Goal: Navigation & Orientation: Understand site structure

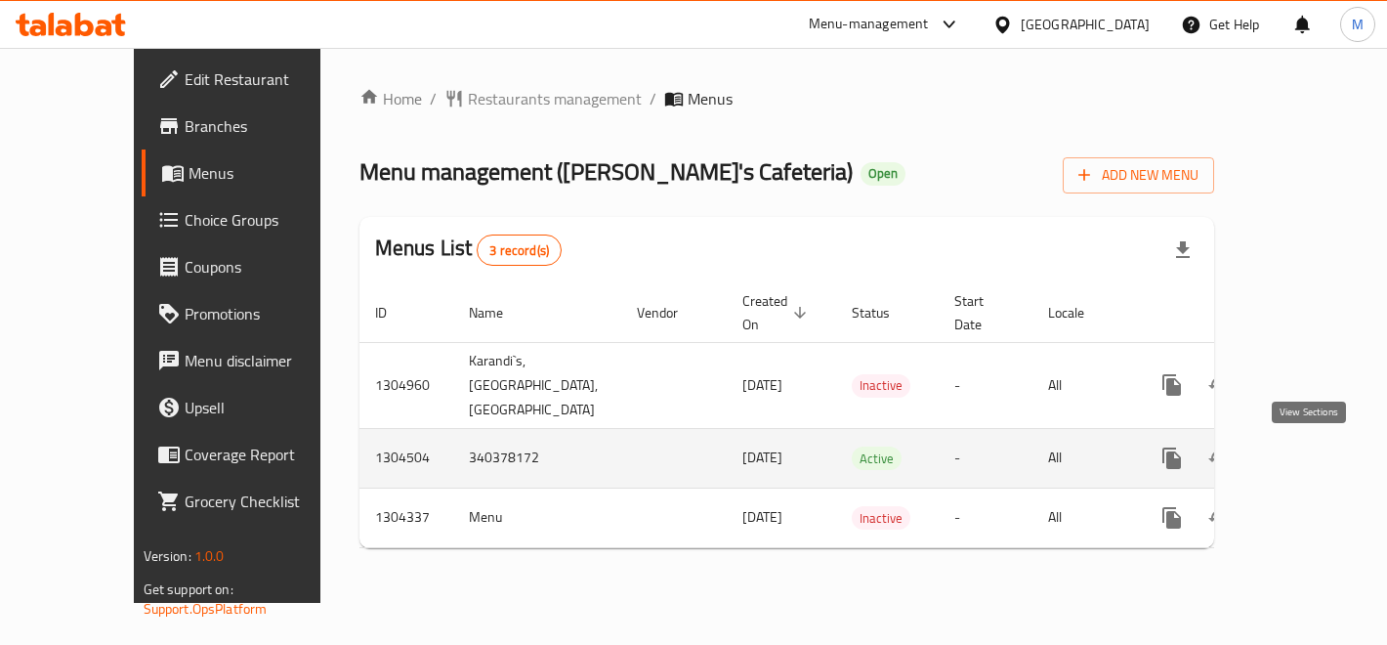
click at [1306, 464] on icon "enhanced table" at bounding box center [1312, 457] width 23 height 23
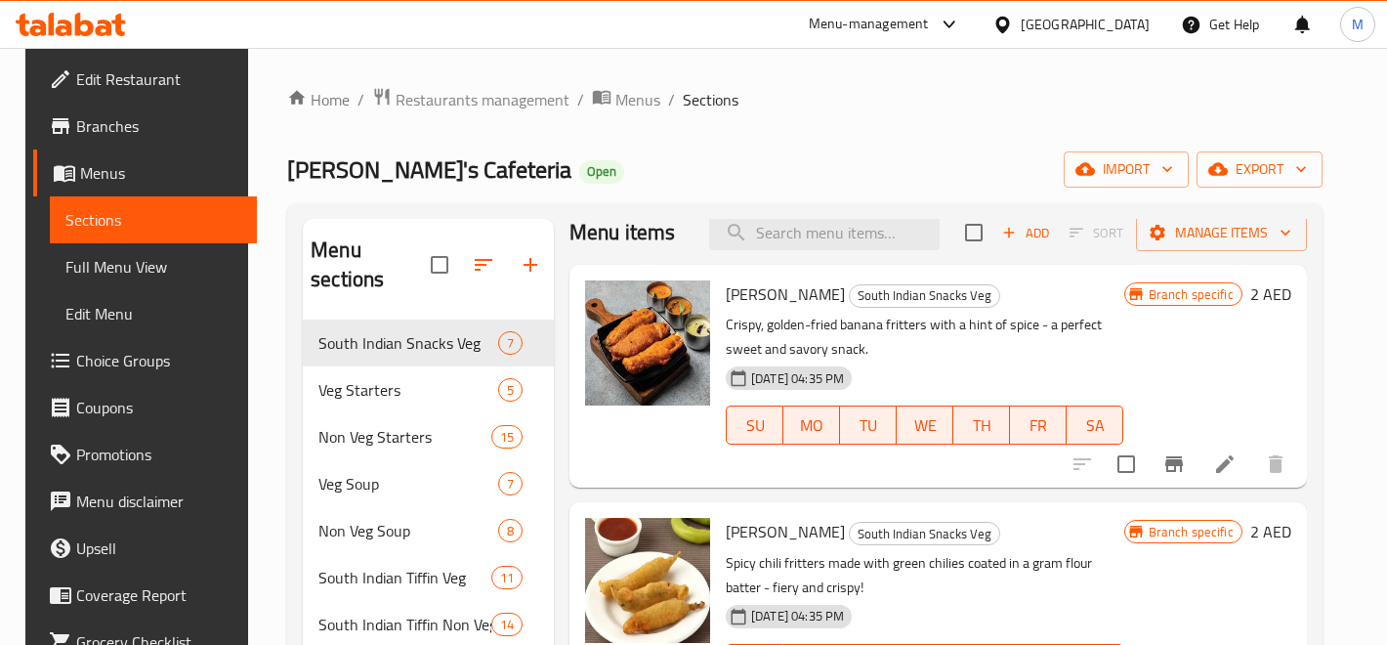
scroll to position [14, 0]
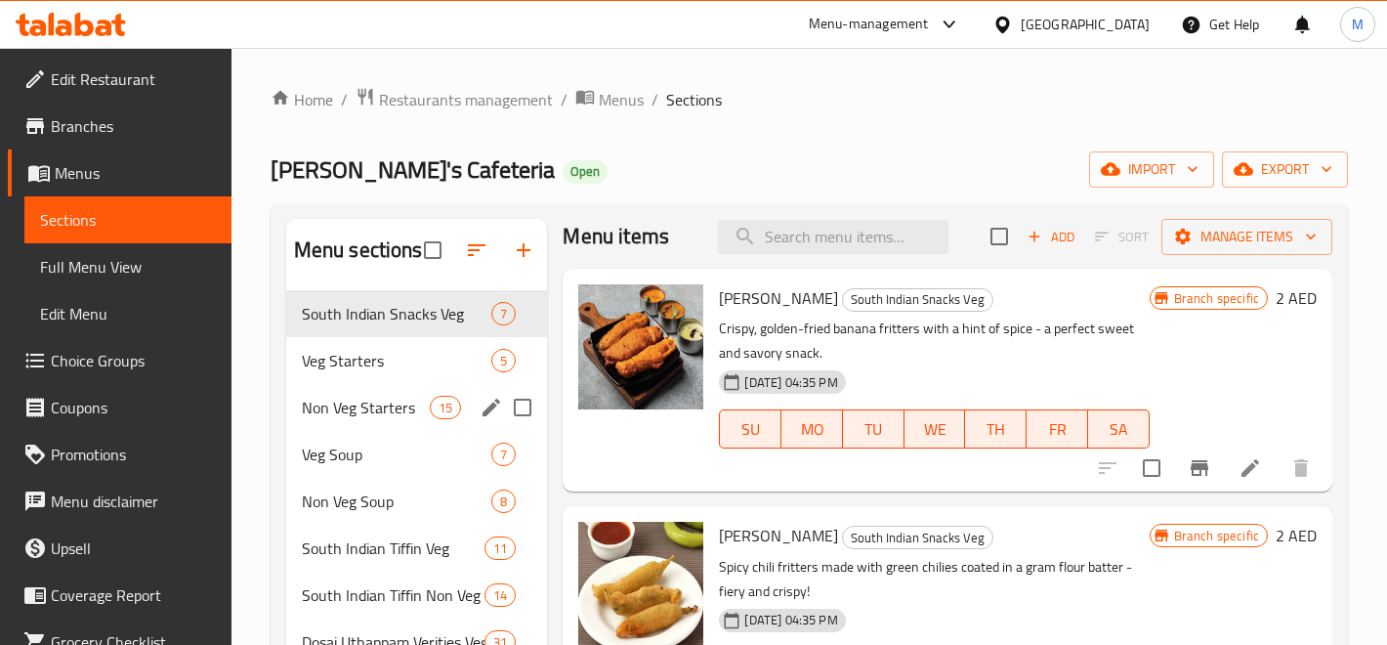
click at [365, 384] on div "Non Veg Starters 15" at bounding box center [417, 407] width 262 height 47
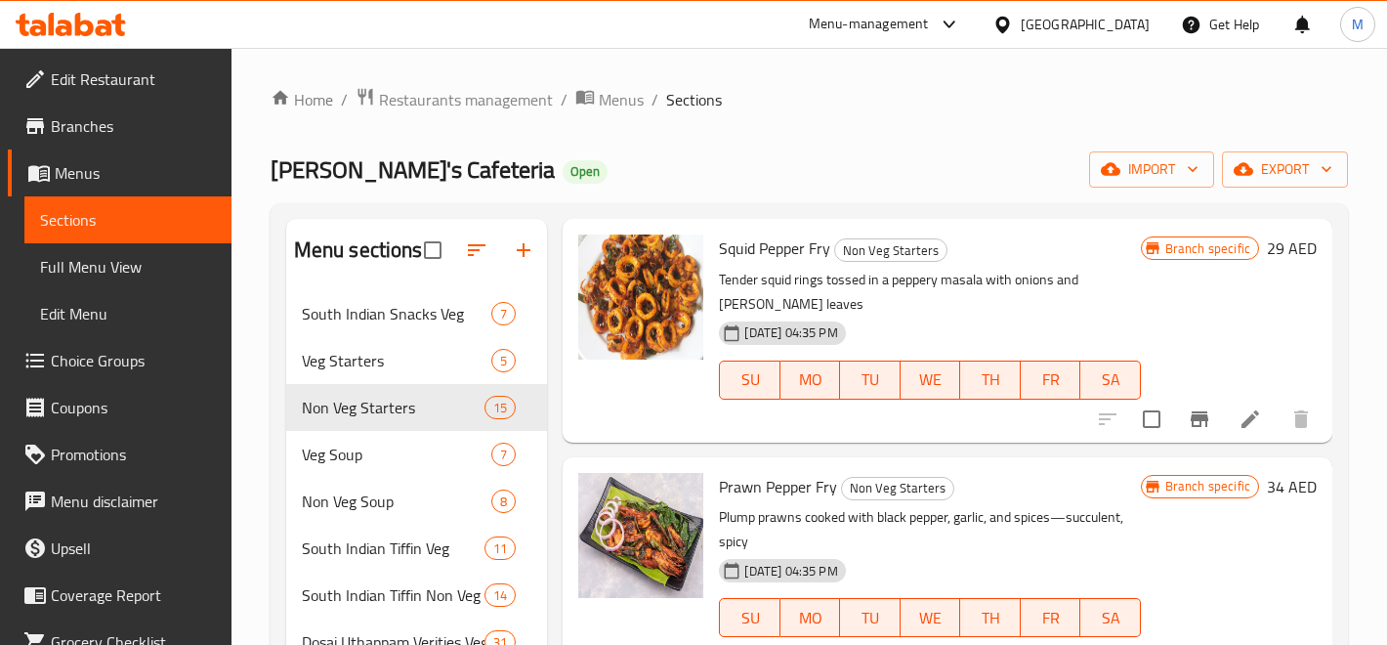
scroll to position [1677, 0]
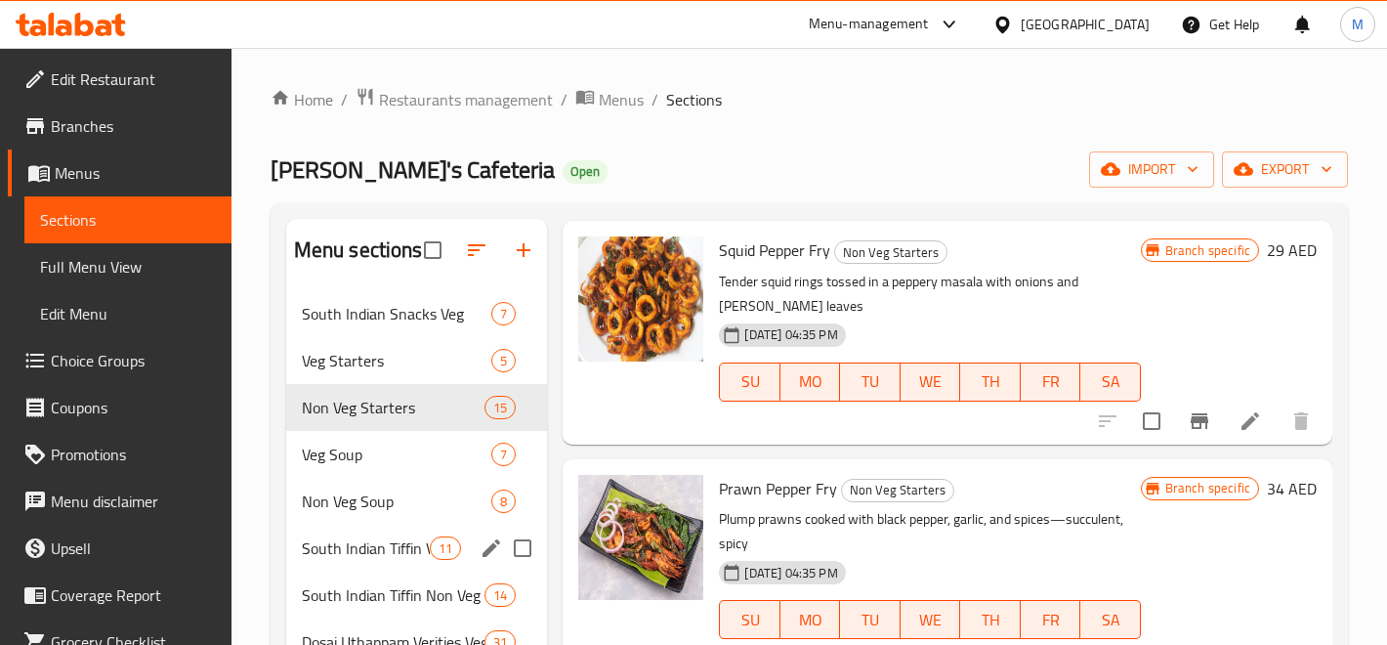
click at [379, 555] on span "South Indian Tiffin Veg" at bounding box center [366, 547] width 129 height 23
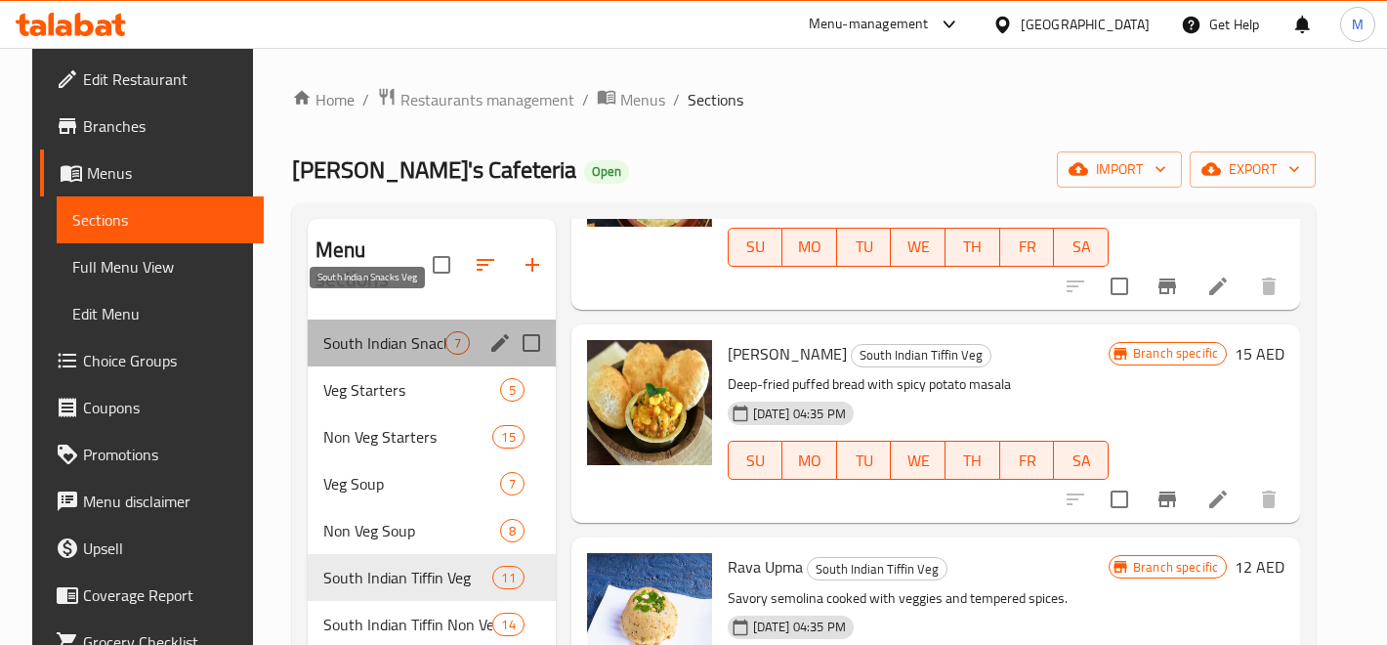
click at [415, 331] on span "South Indian Snacks Veg" at bounding box center [384, 342] width 122 height 23
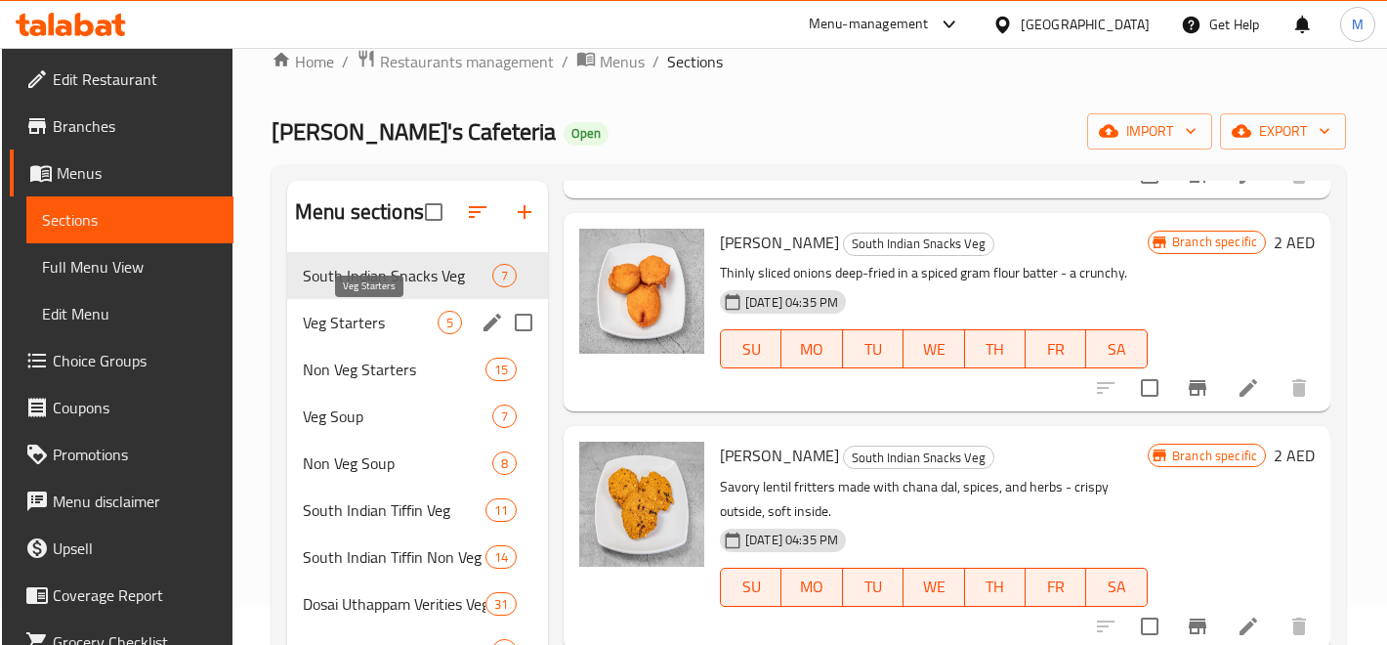
scroll to position [39, 0]
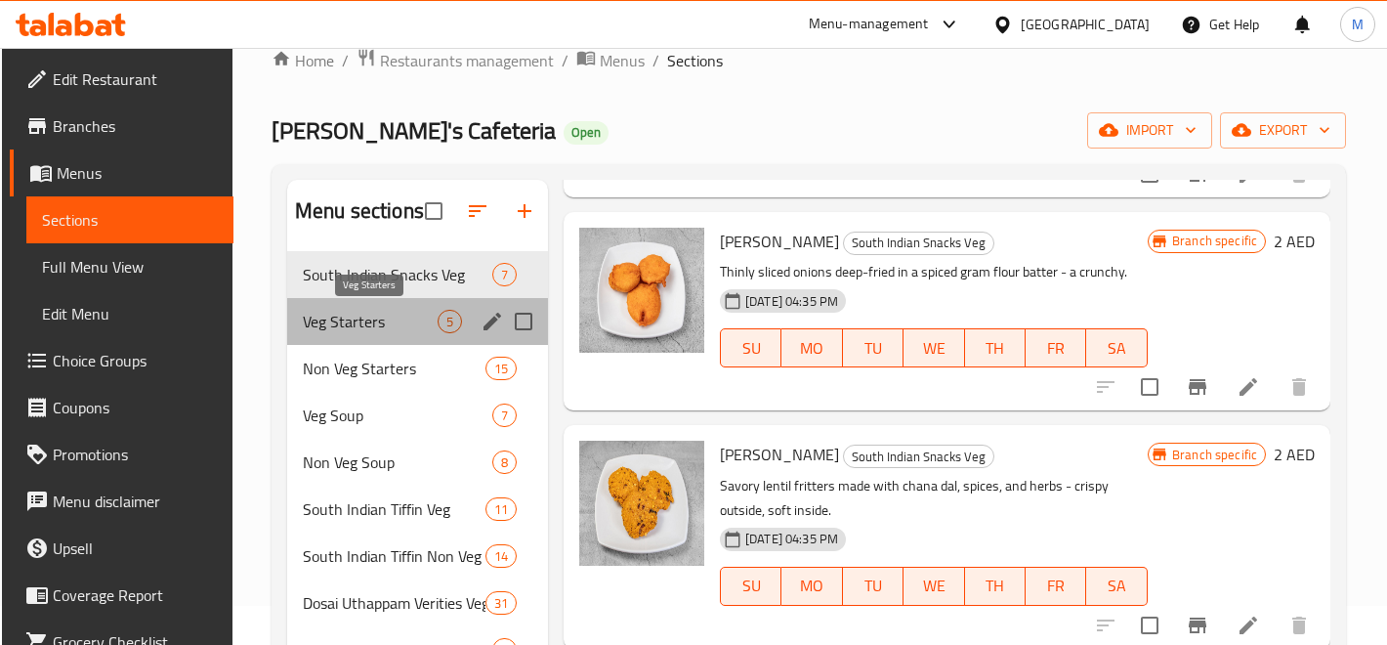
click at [415, 321] on span "Veg Starters" at bounding box center [370, 321] width 135 height 23
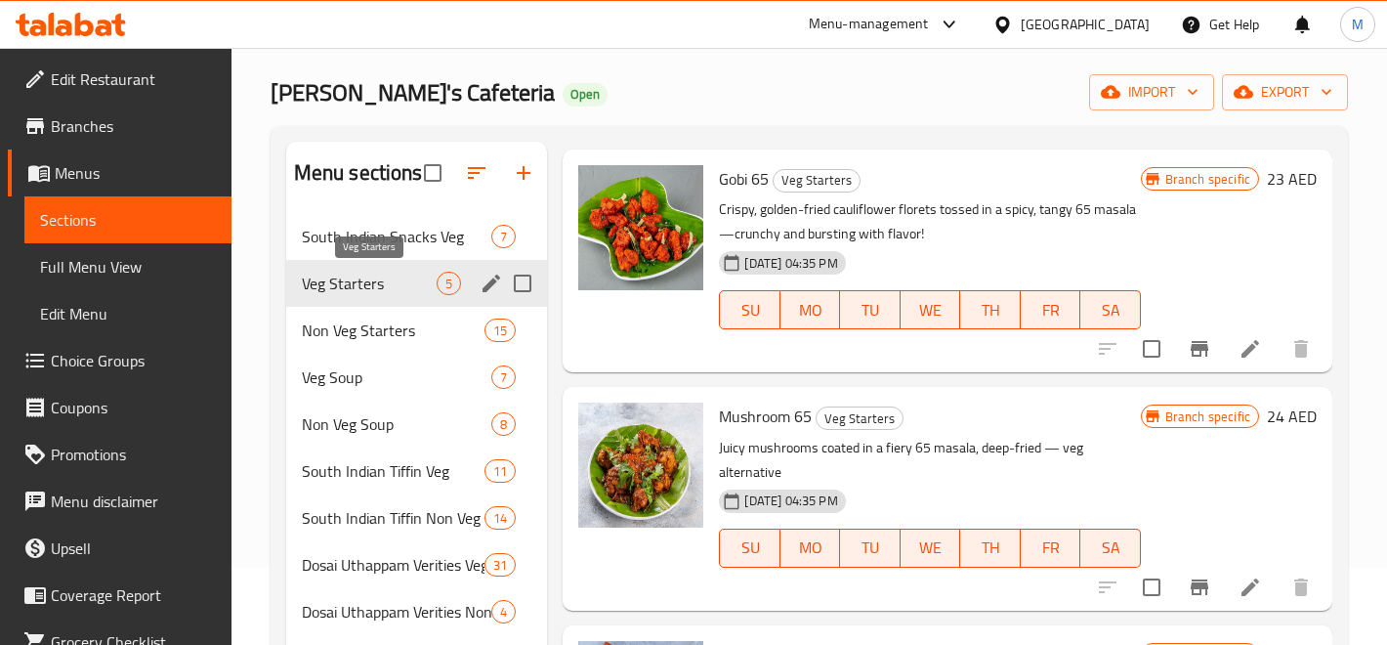
scroll to position [78, 0]
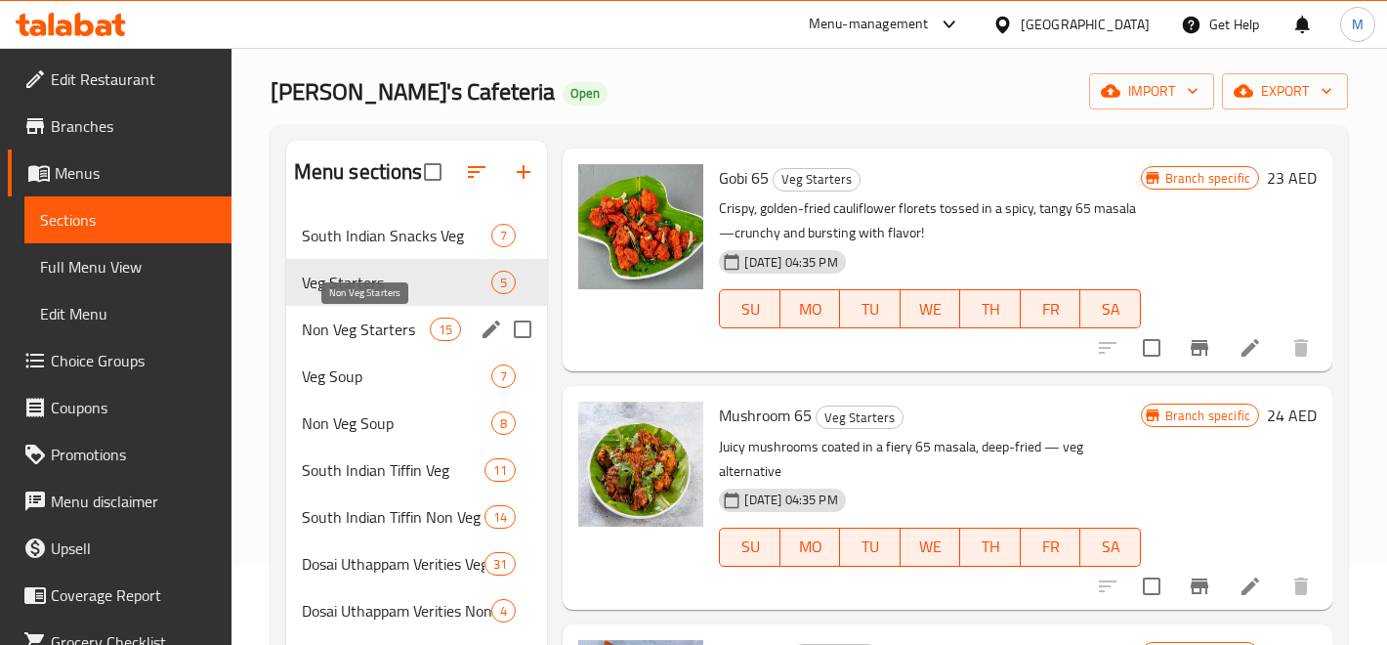
click at [415, 321] on span "Non Veg Starters" at bounding box center [366, 328] width 129 height 23
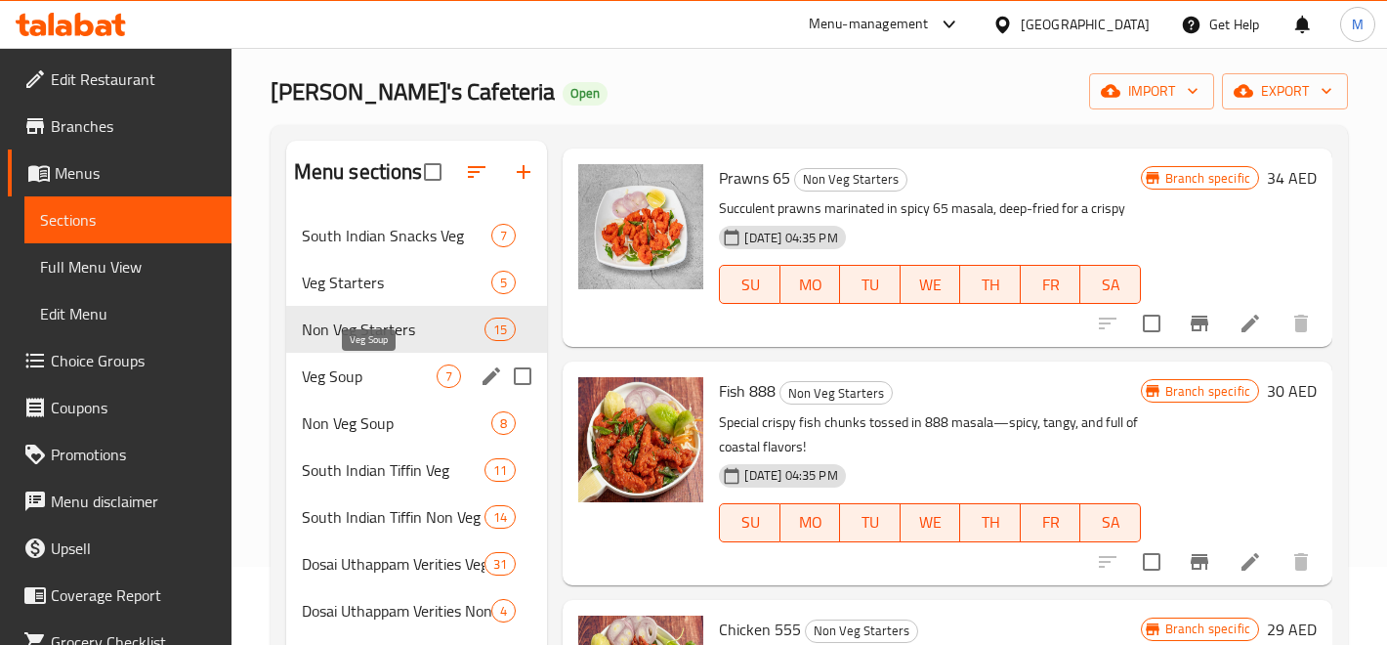
click at [410, 364] on span "Veg Soup" at bounding box center [370, 375] width 136 height 23
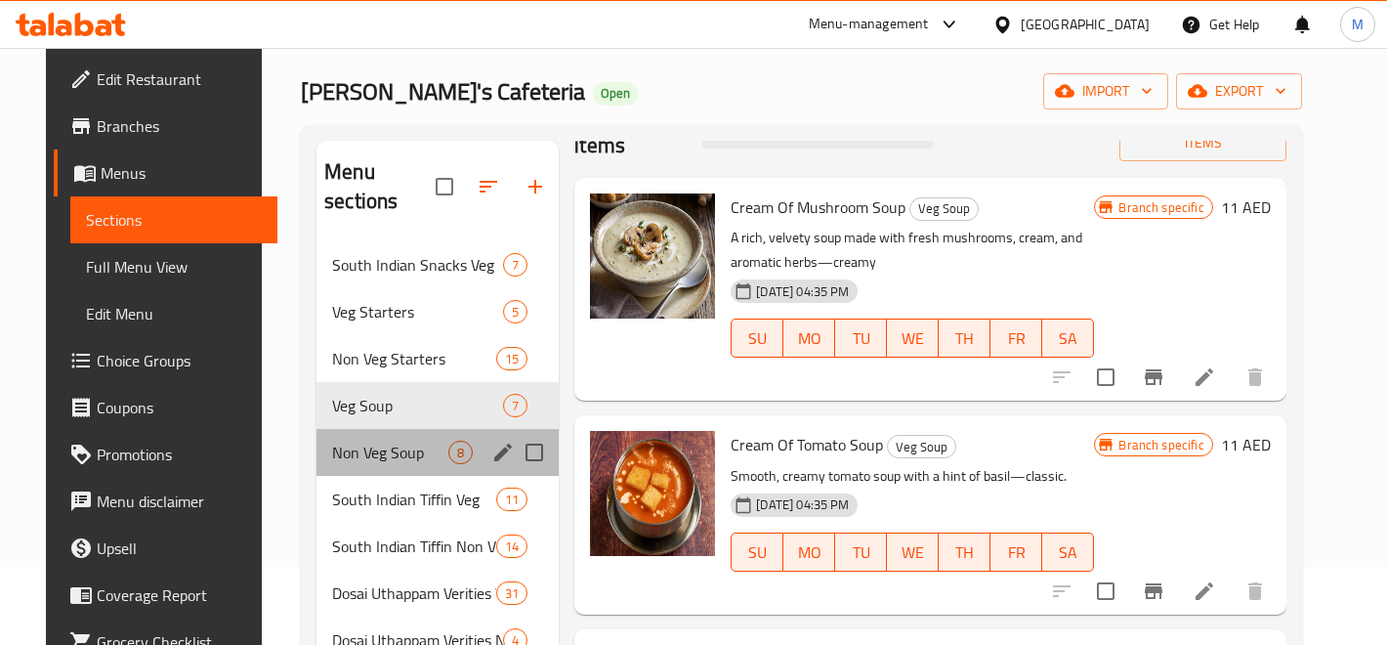
click at [410, 429] on div "Non Veg Soup 8" at bounding box center [437, 452] width 242 height 47
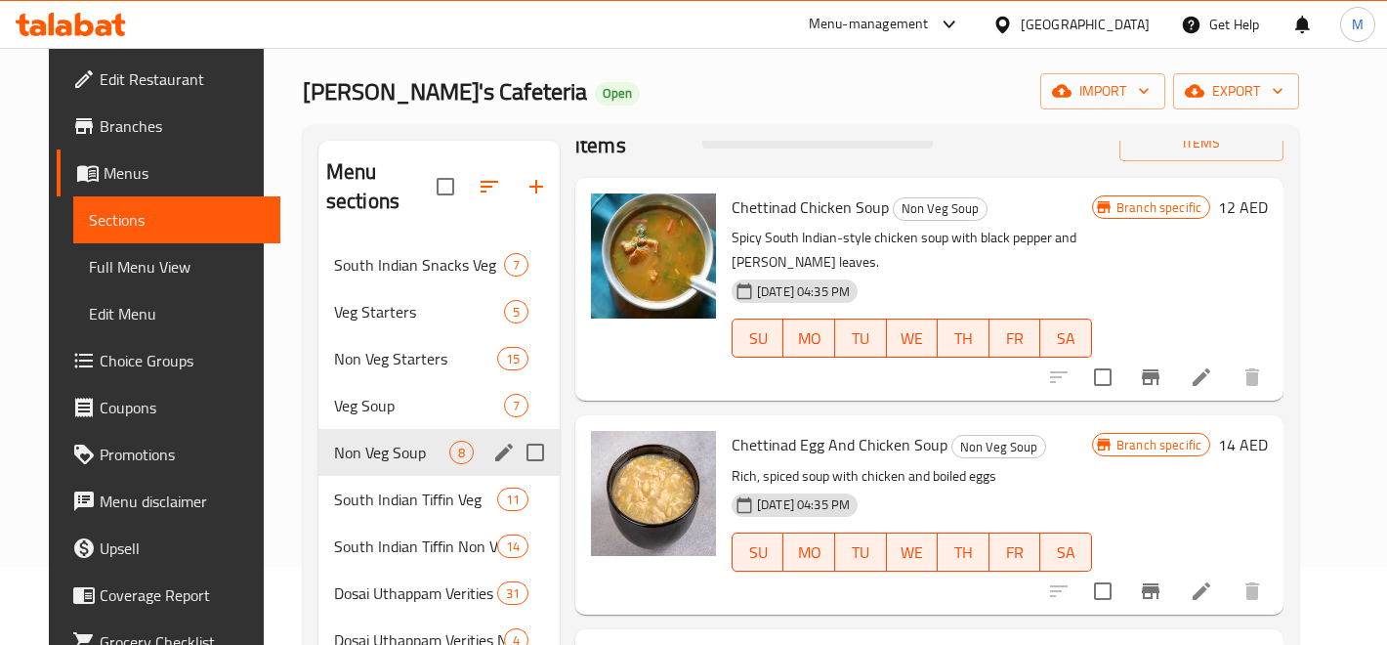
click at [381, 445] on div "Non Veg Soup 8" at bounding box center [438, 452] width 241 height 47
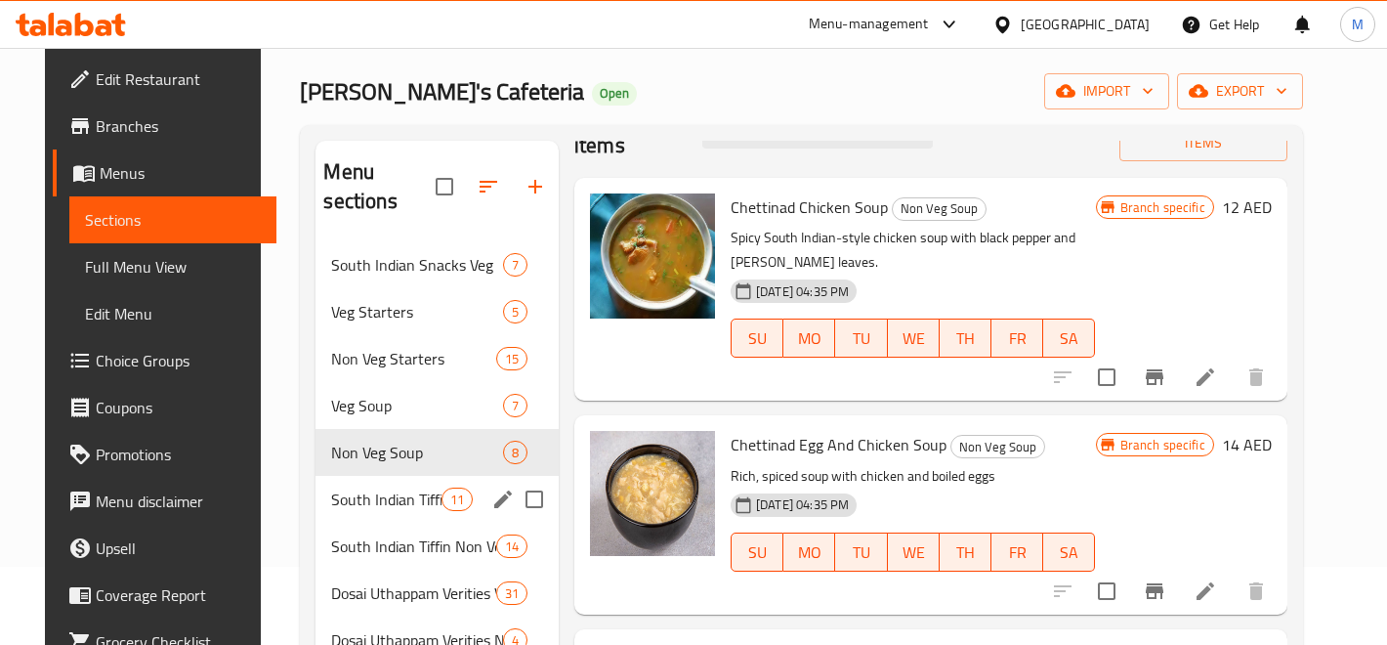
click at [377, 487] on span "South Indian Tiffin Veg" at bounding box center [385, 498] width 109 height 23
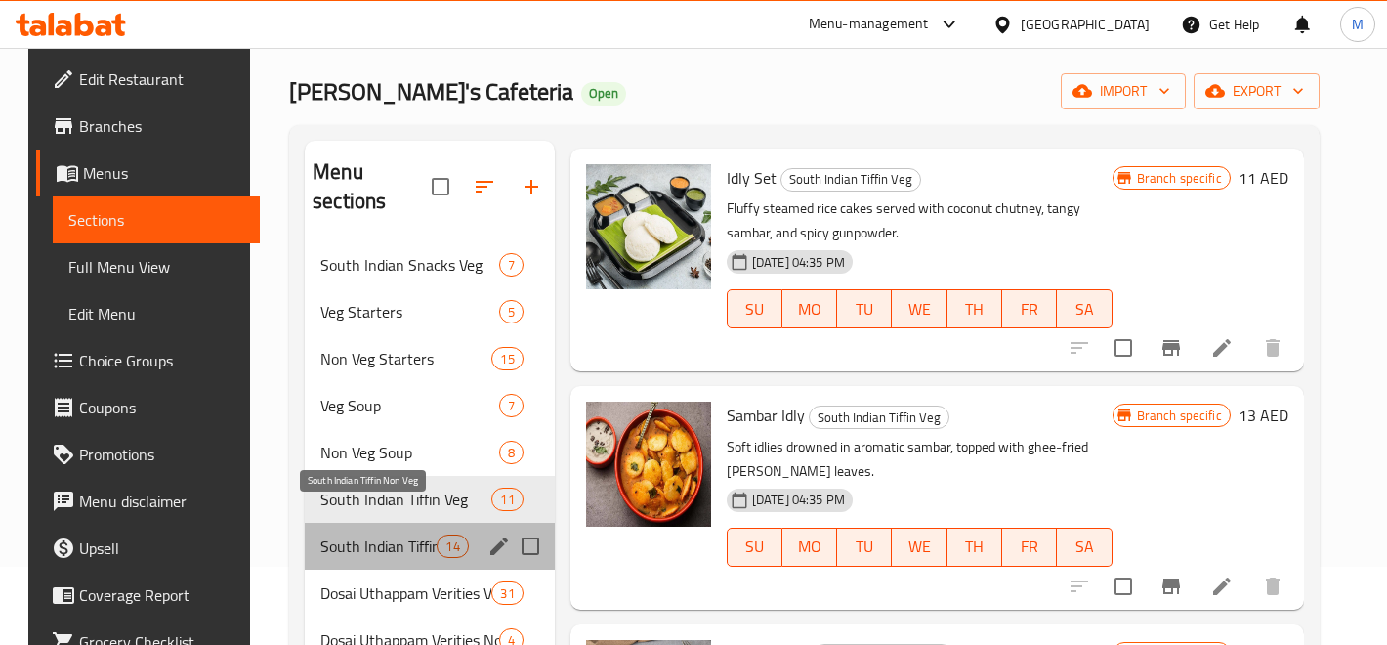
click at [377, 534] on span "South Indian Tiffin Non Veg" at bounding box center [378, 545] width 116 height 23
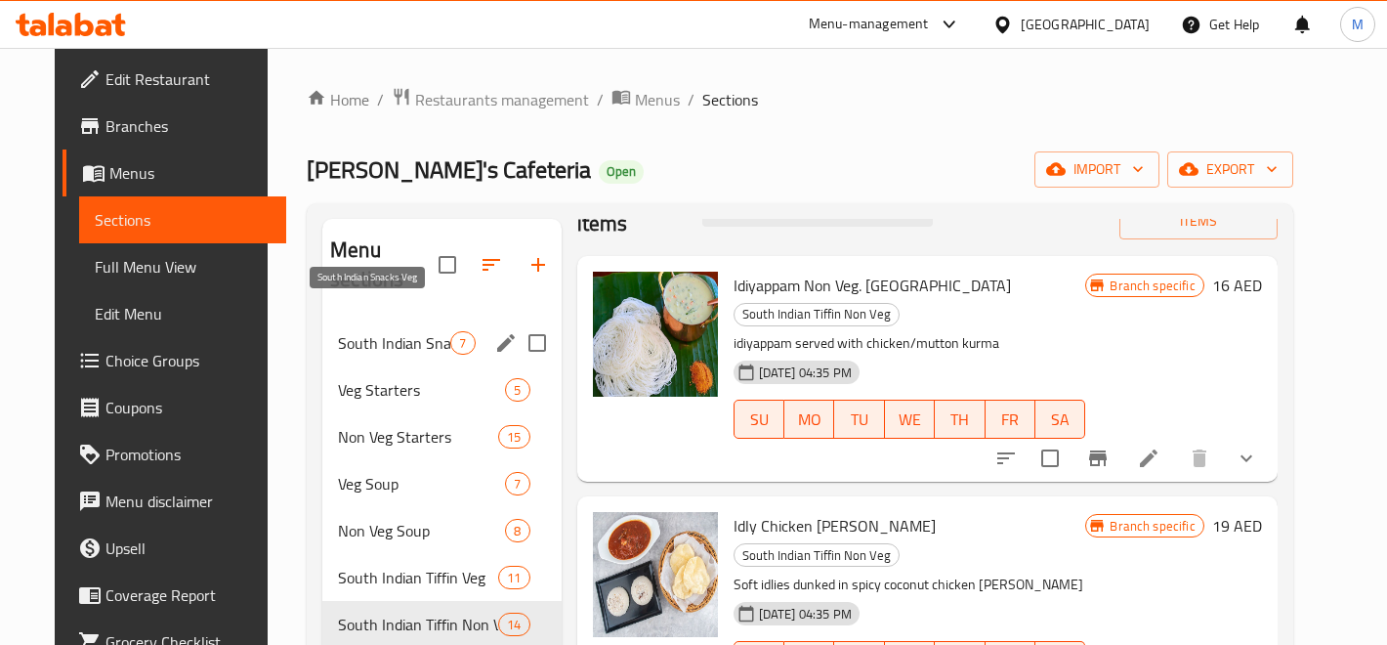
click at [338, 331] on span "South Indian Snacks Veg" at bounding box center [394, 342] width 112 height 23
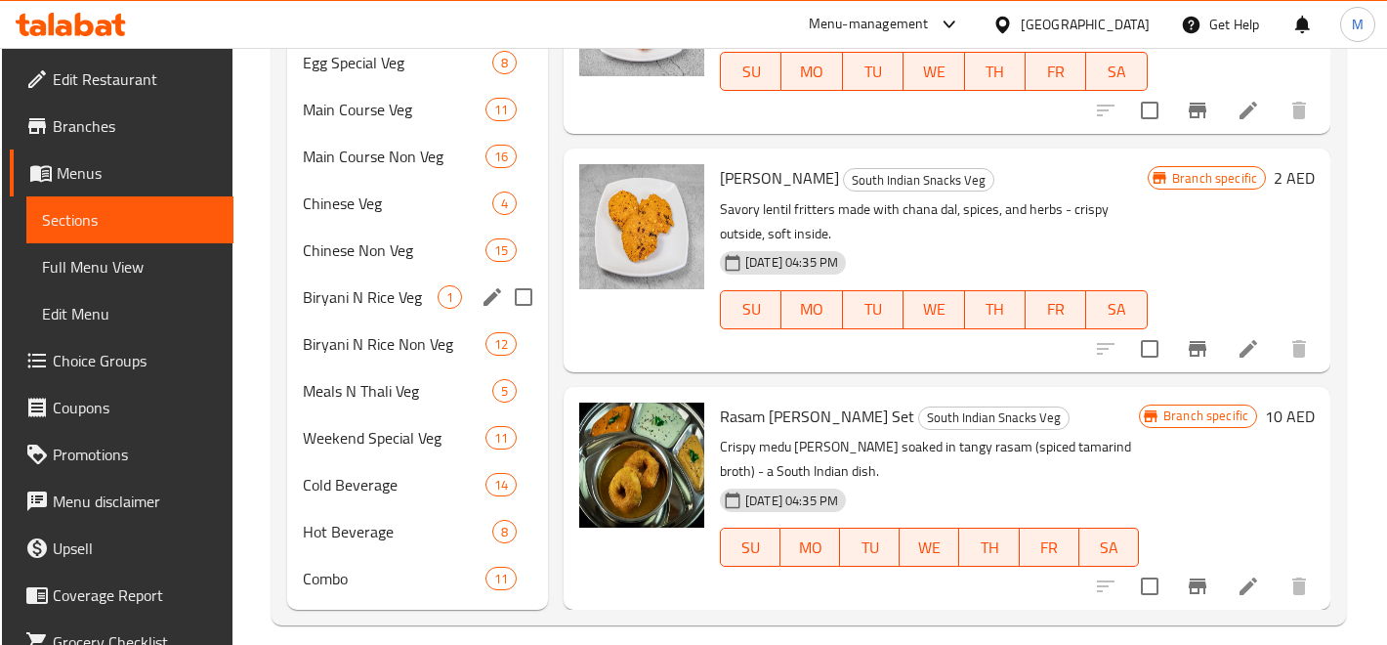
scroll to position [786, 0]
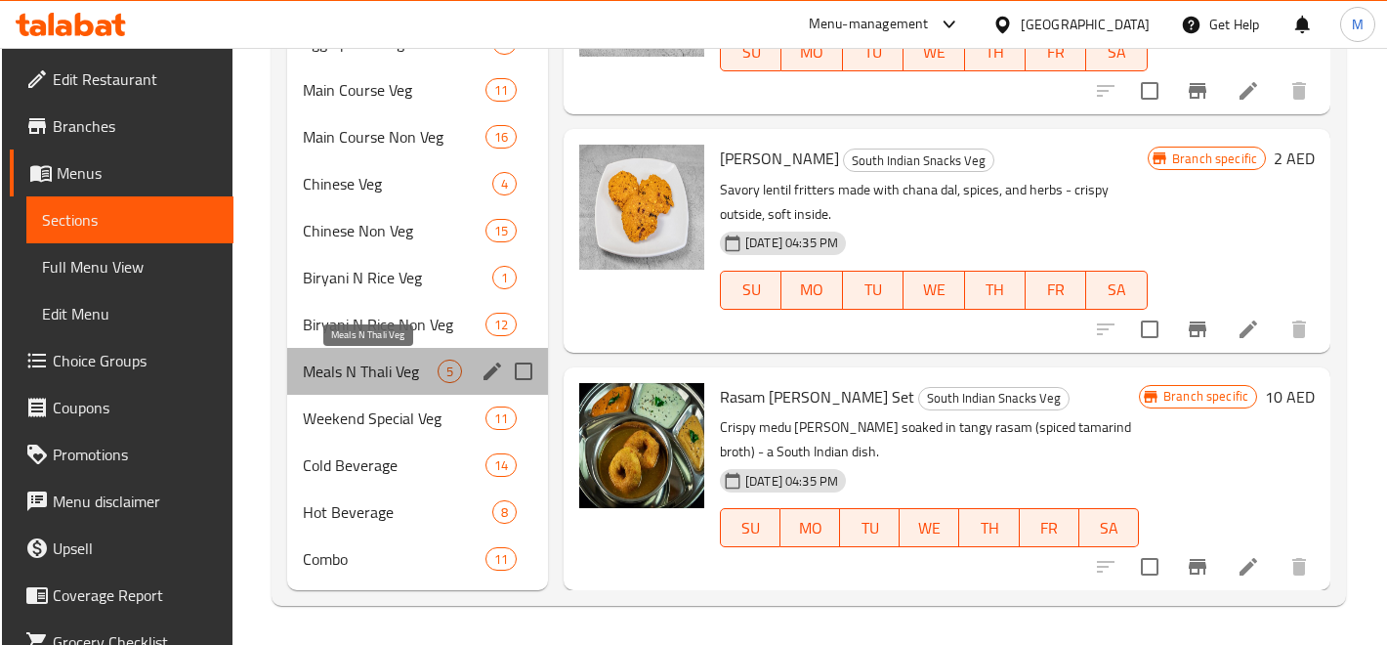
click at [380, 371] on span "Meals N Thali Veg" at bounding box center [370, 370] width 135 height 23
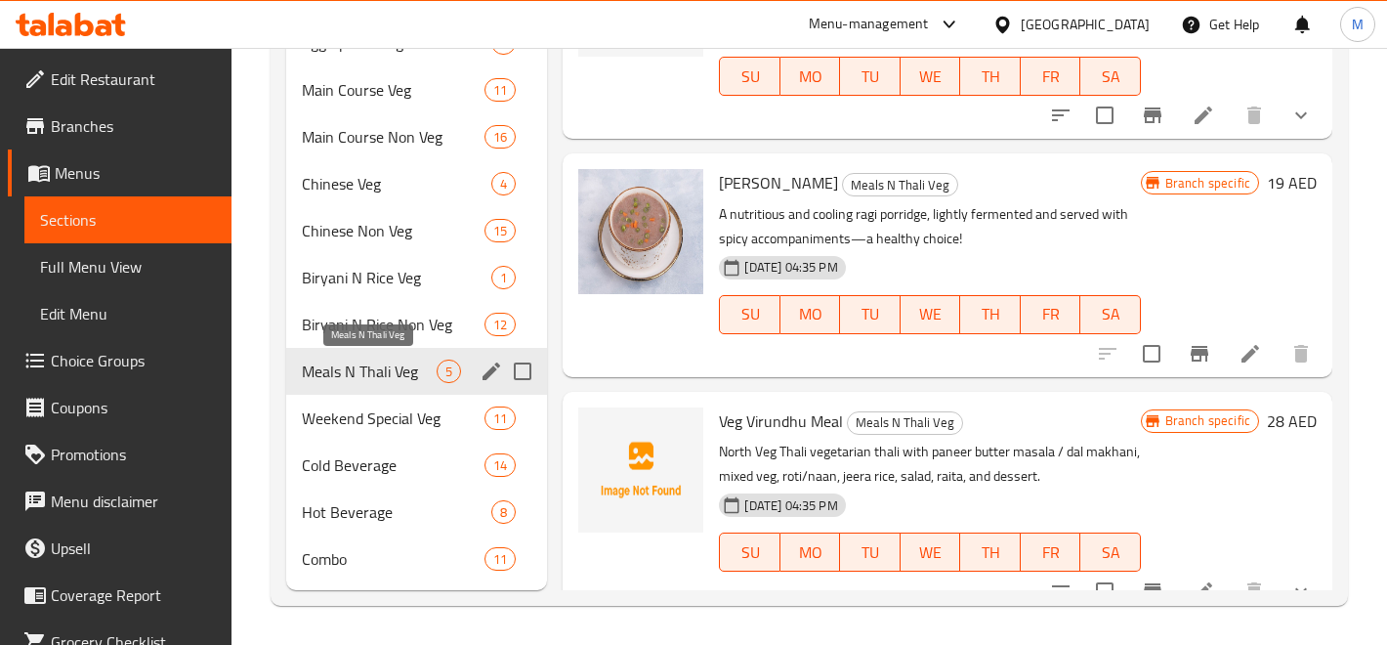
click at [379, 397] on div "Weekend Special Veg 11" at bounding box center [417, 418] width 262 height 47
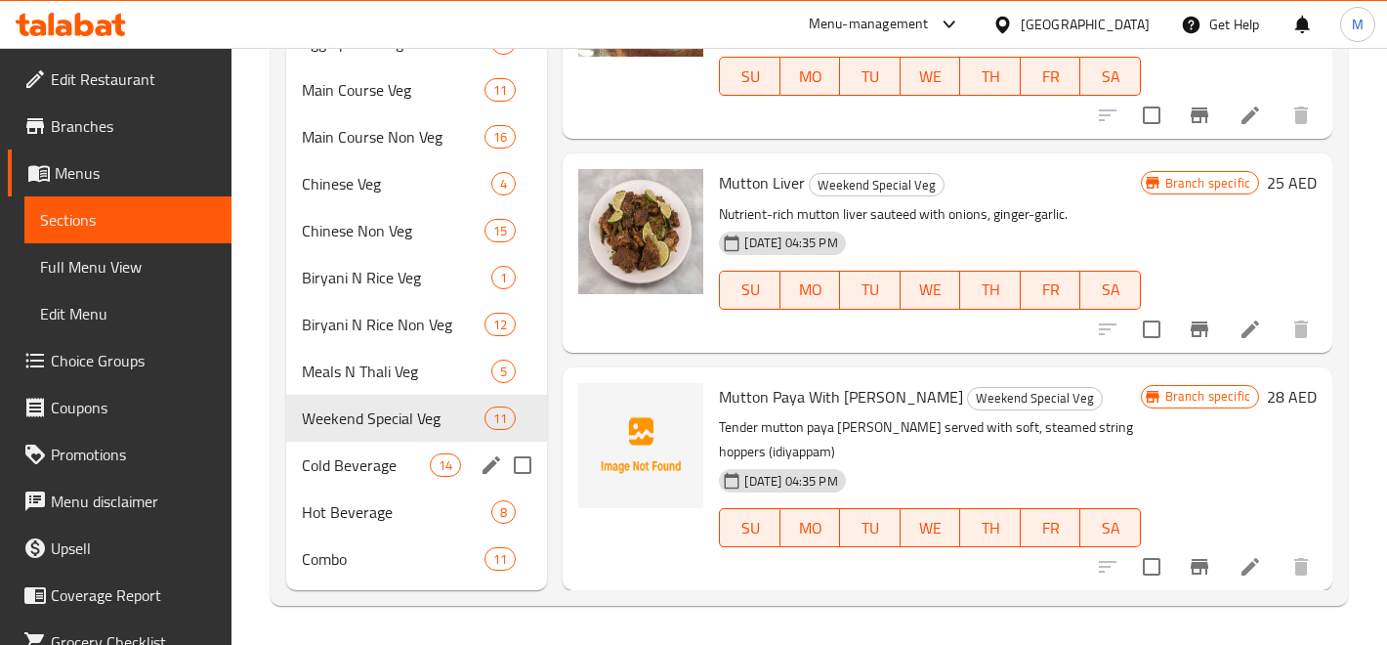
click at [343, 470] on span "Cold Beverage" at bounding box center [366, 464] width 129 height 23
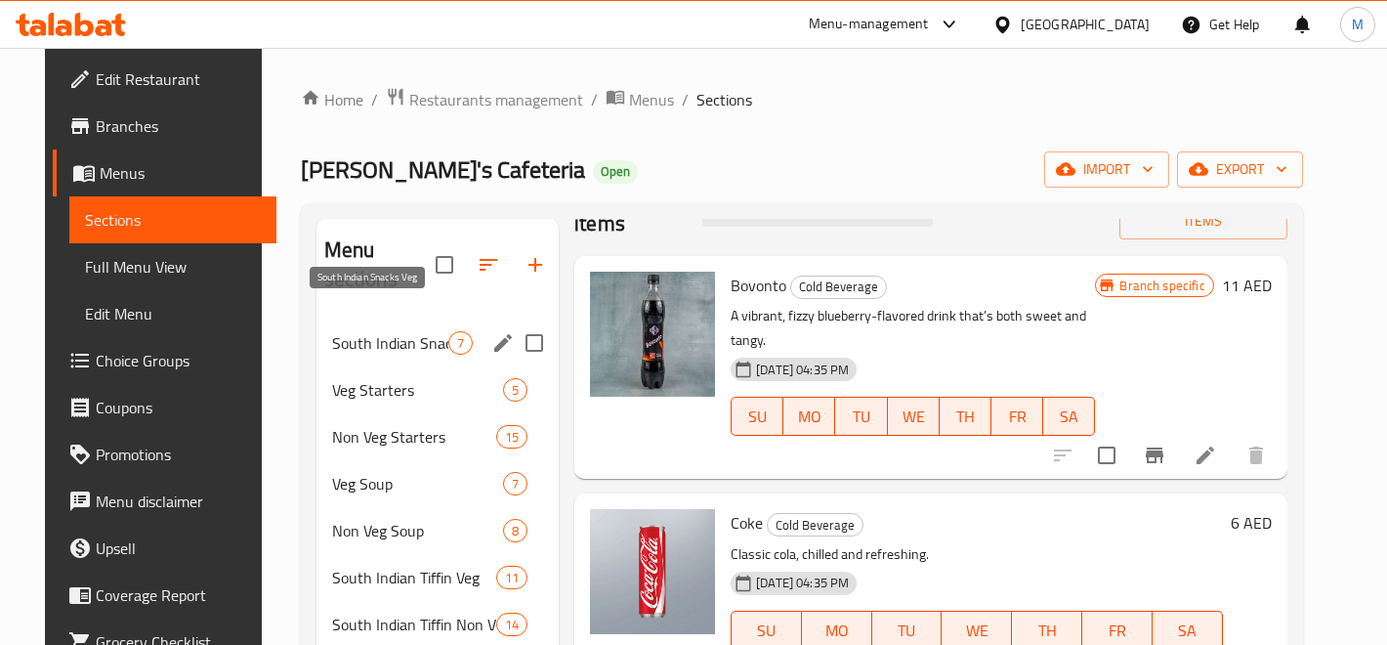
click at [355, 331] on span "South Indian Snacks Veg" at bounding box center [390, 342] width 116 height 23
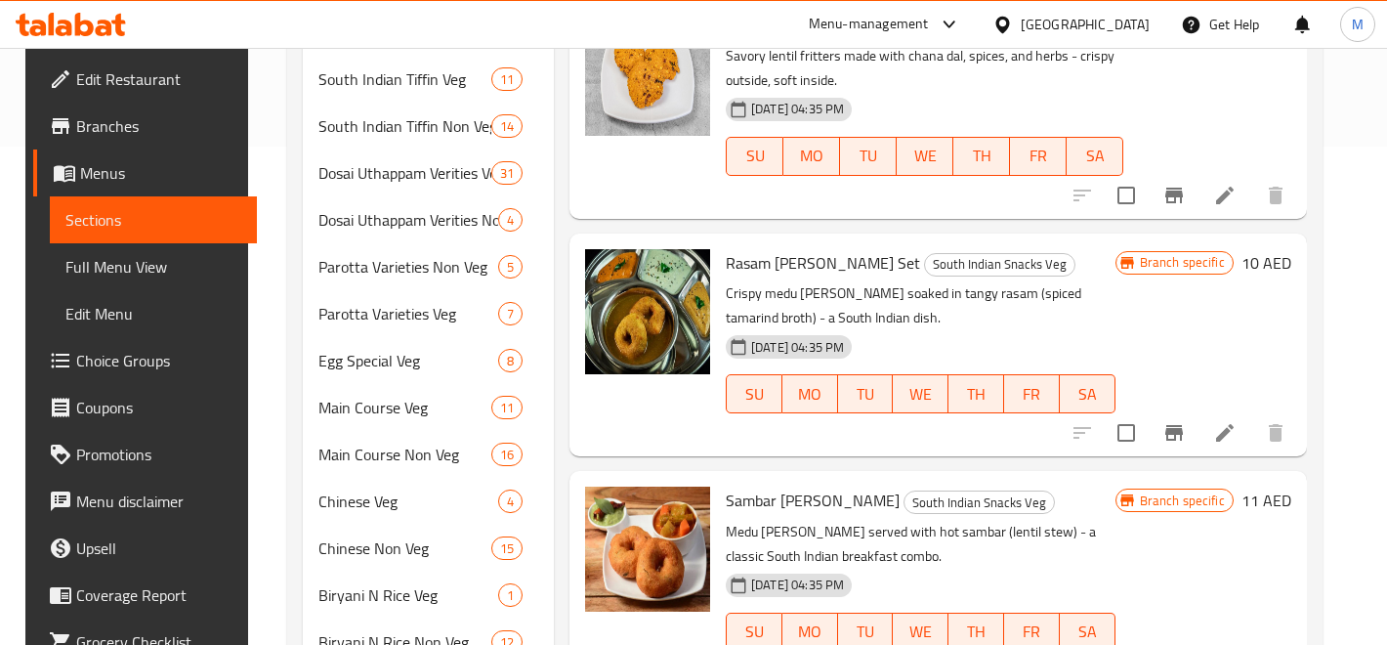
scroll to position [520, 0]
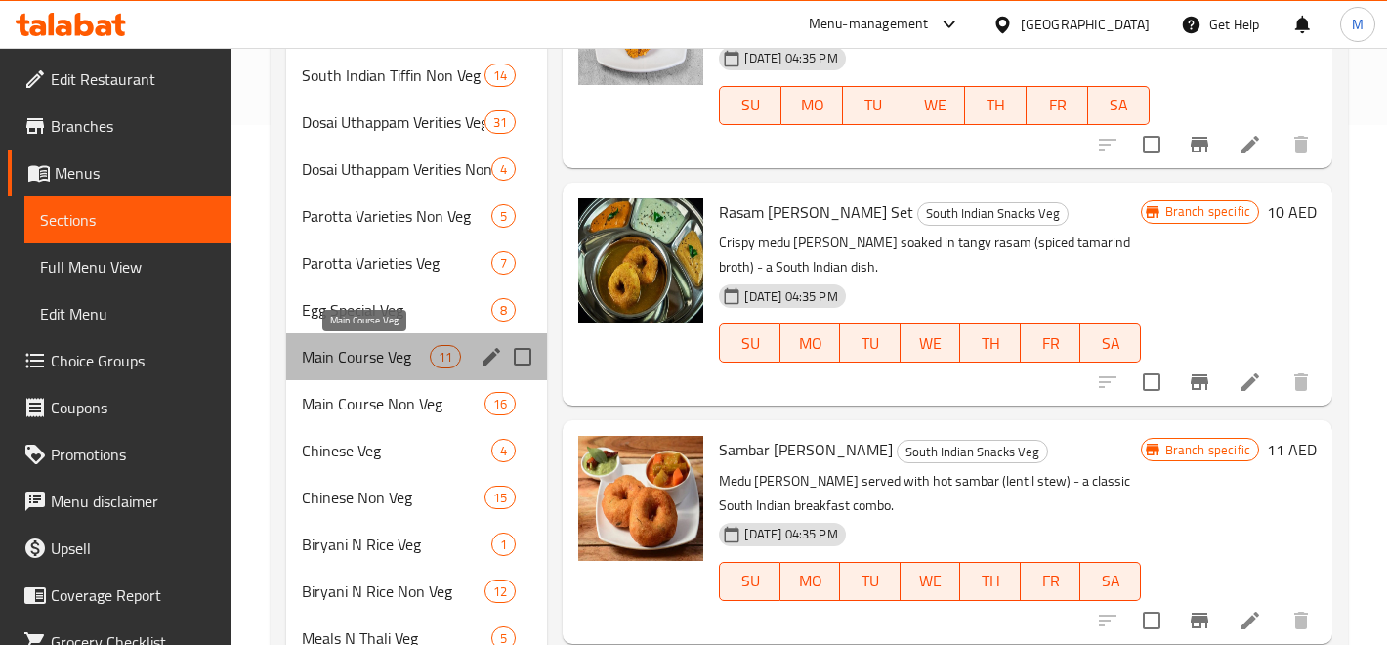
click at [377, 361] on span "Main Course Veg" at bounding box center [366, 356] width 129 height 23
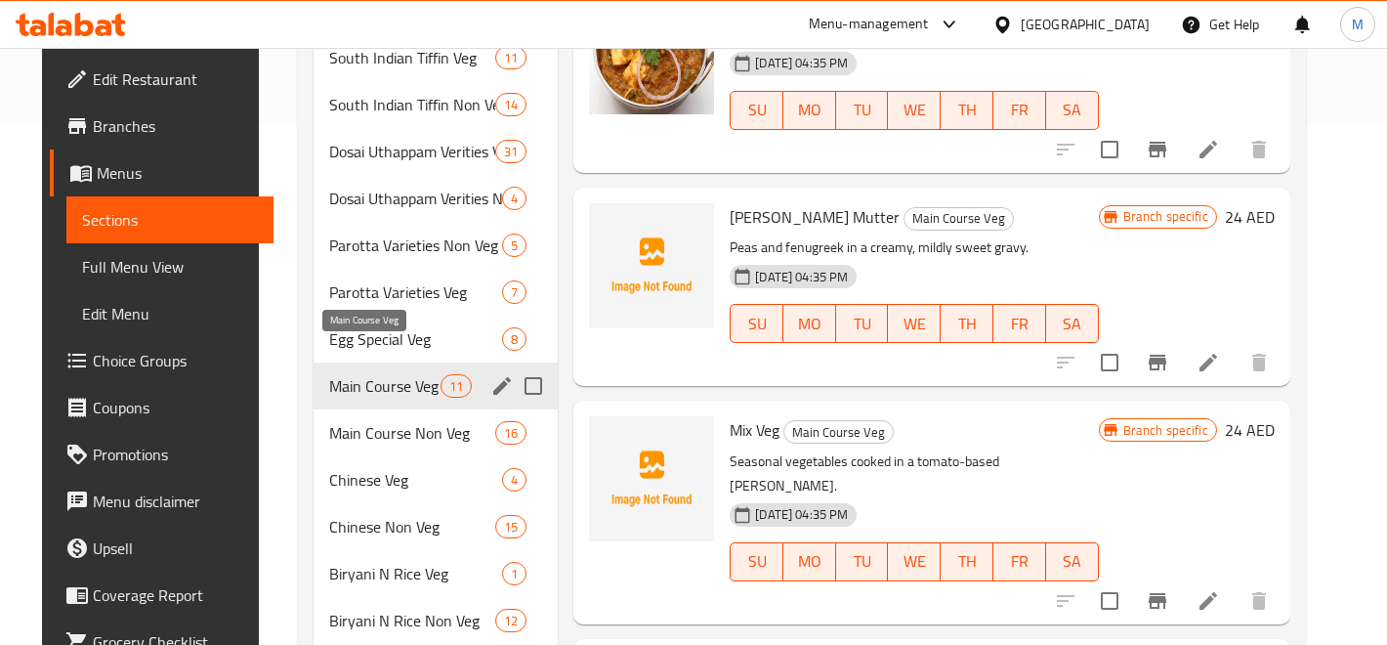
click at [377, 374] on span "Main Course Veg" at bounding box center [384, 385] width 111 height 23
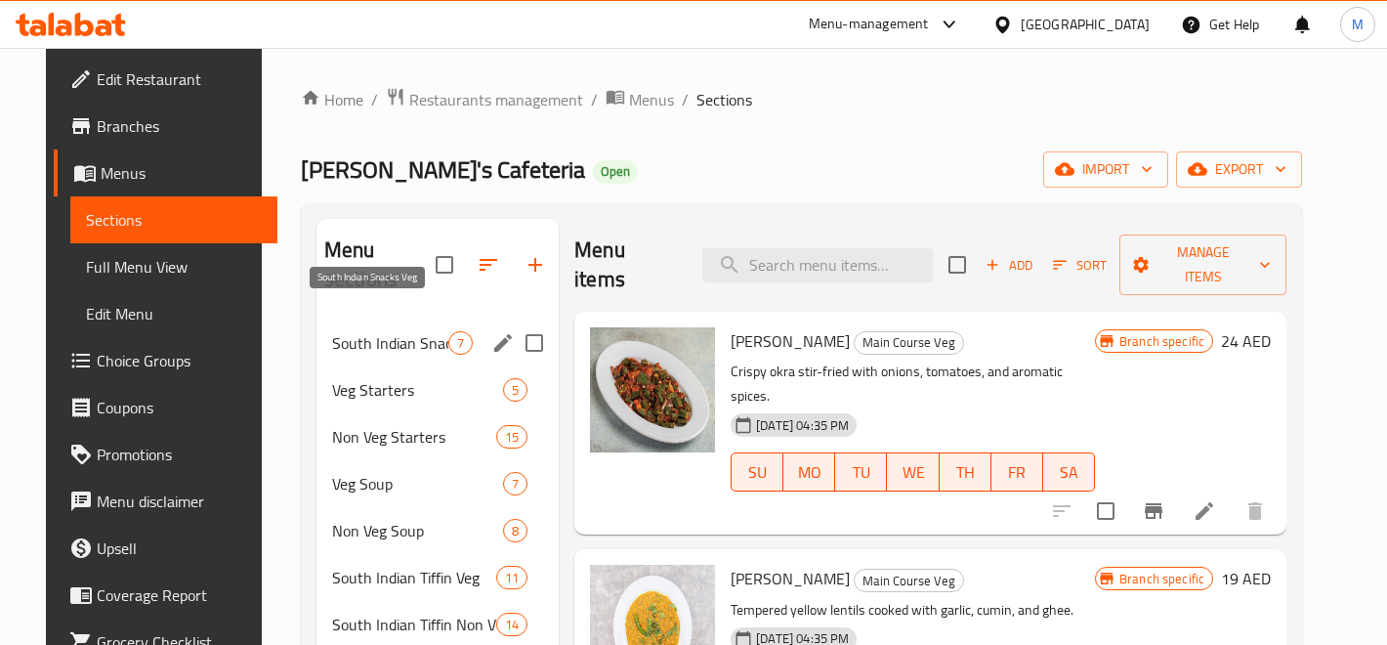
click at [332, 331] on span "South Indian Snacks Veg" at bounding box center [390, 342] width 116 height 23
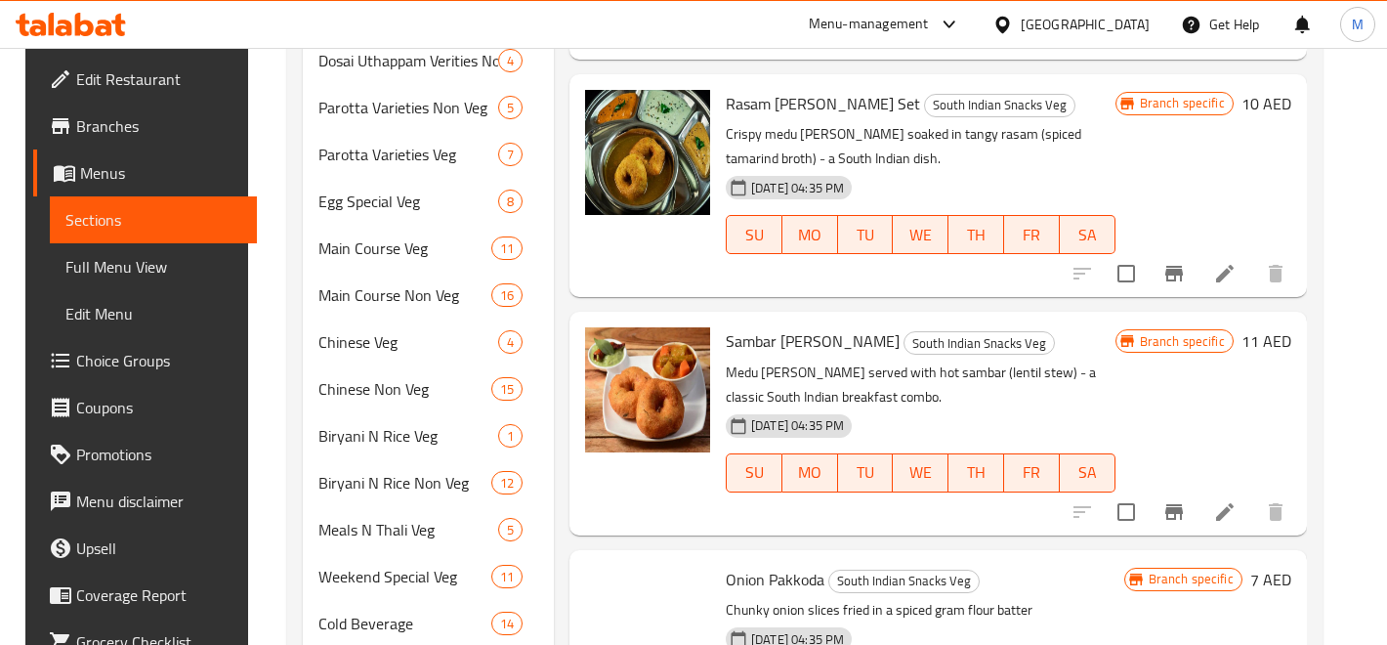
scroll to position [786, 0]
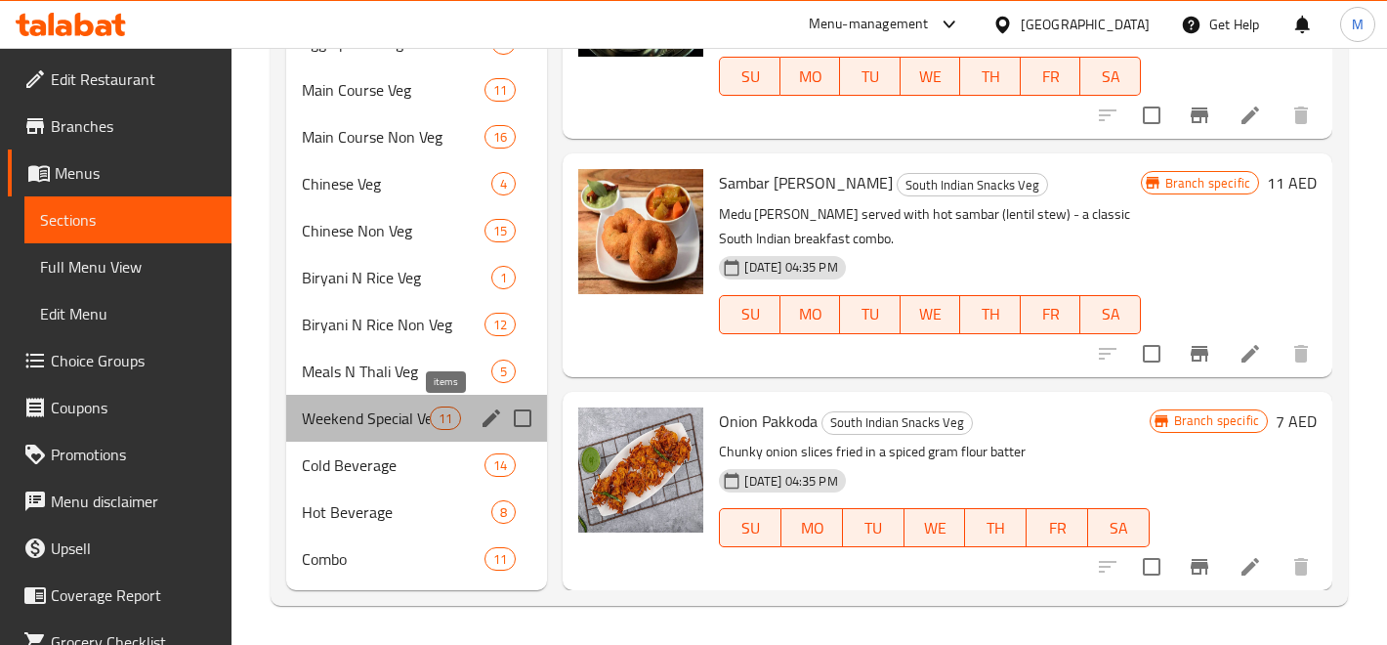
click at [445, 406] on div "11" at bounding box center [445, 417] width 31 height 23
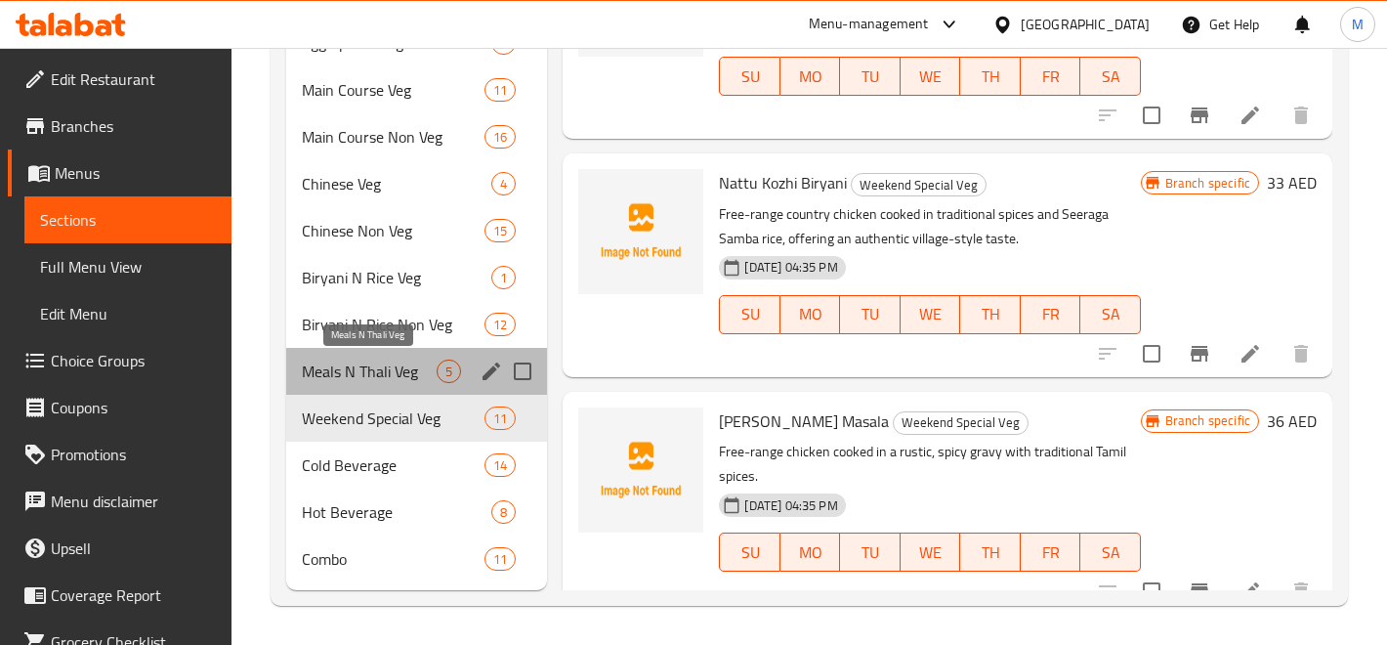
click at [398, 368] on span "Meals N Thali Veg" at bounding box center [370, 370] width 136 height 23
